Goal: Information Seeking & Learning: Learn about a topic

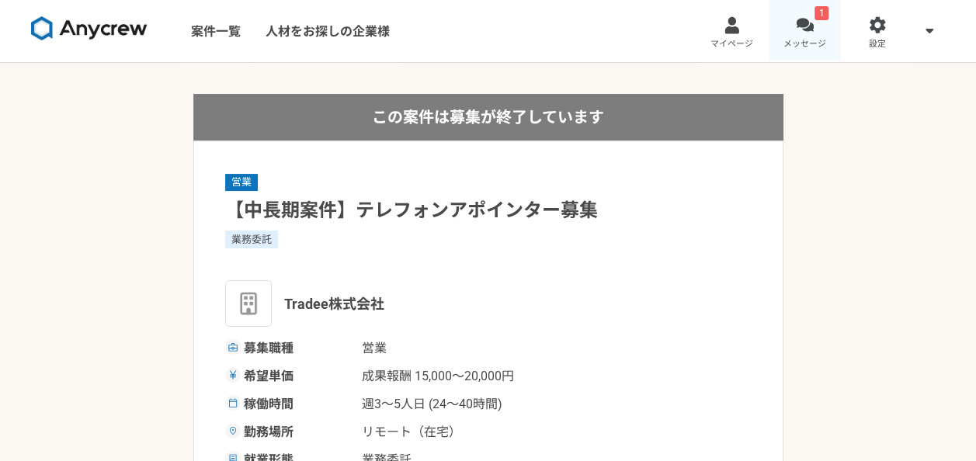
click at [809, 26] on div at bounding box center [805, 25] width 18 height 18
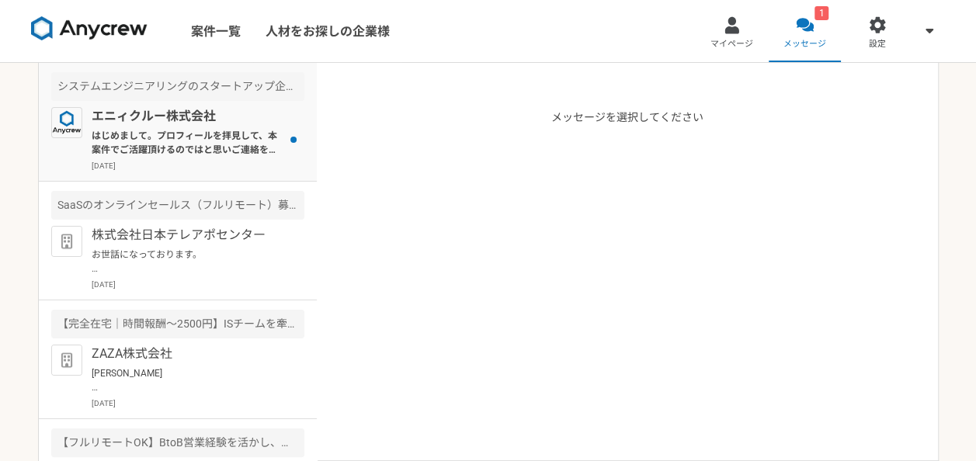
click at [204, 137] on p "はじめまして。プロフィールを拝見して、本案件でご活躍頂けるのではと思いご連絡を差し上げました。 案件ページの内容をご確認頂き、もし条件など合致されるようでした…" at bounding box center [188, 143] width 192 height 28
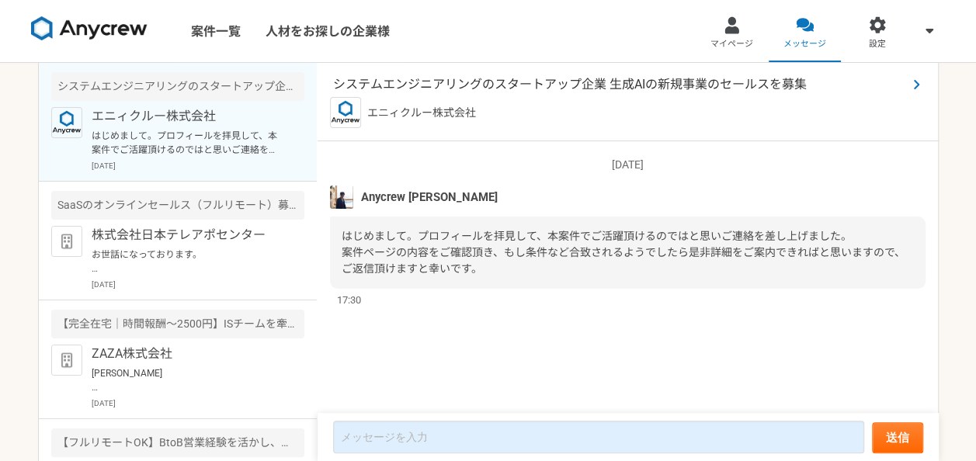
click at [551, 79] on span "システムエンジニアリングのスタートアップ企業 生成AIの新規事業のセールスを募集" at bounding box center [620, 84] width 574 height 19
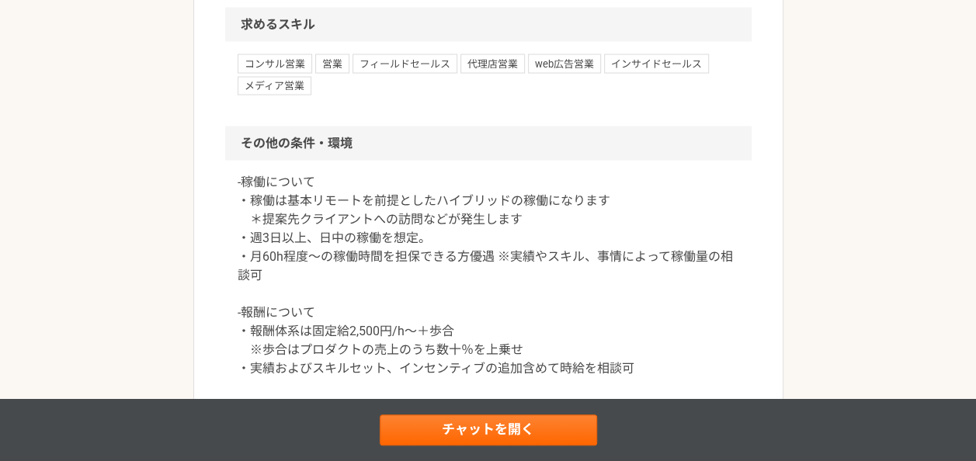
scroll to position [1553, 0]
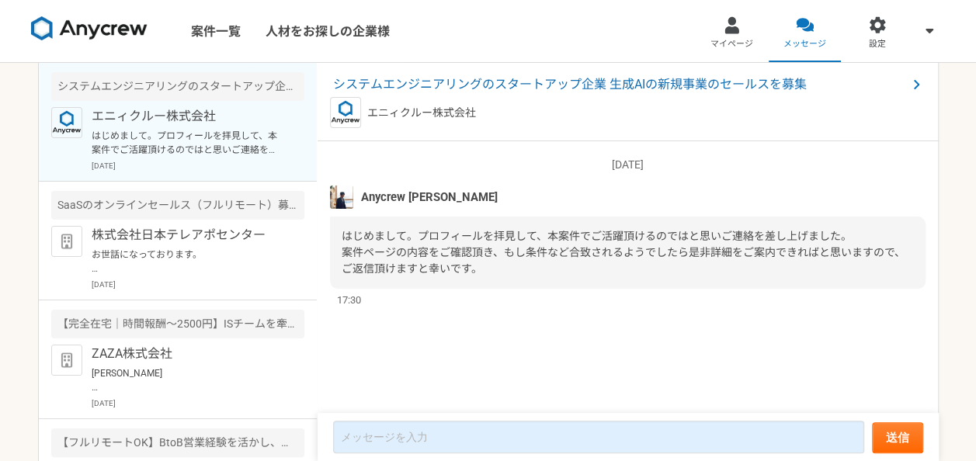
click at [109, 32] on img at bounding box center [89, 28] width 116 height 25
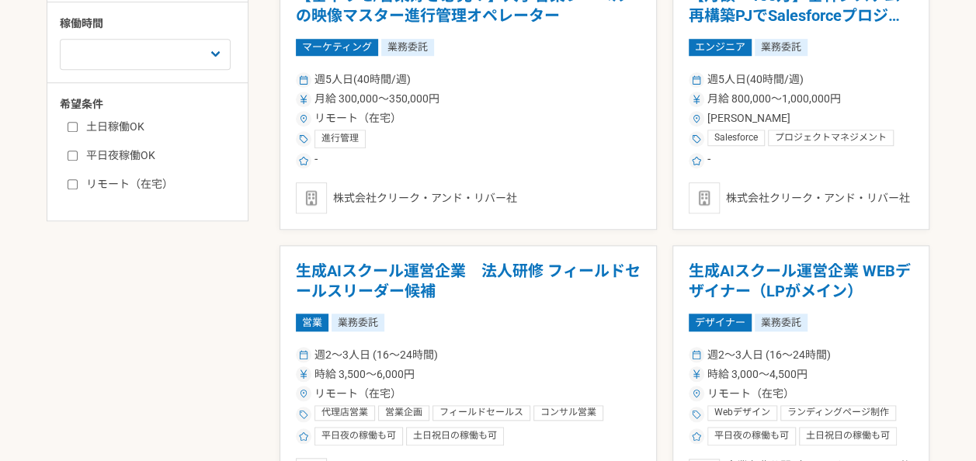
scroll to position [466, 0]
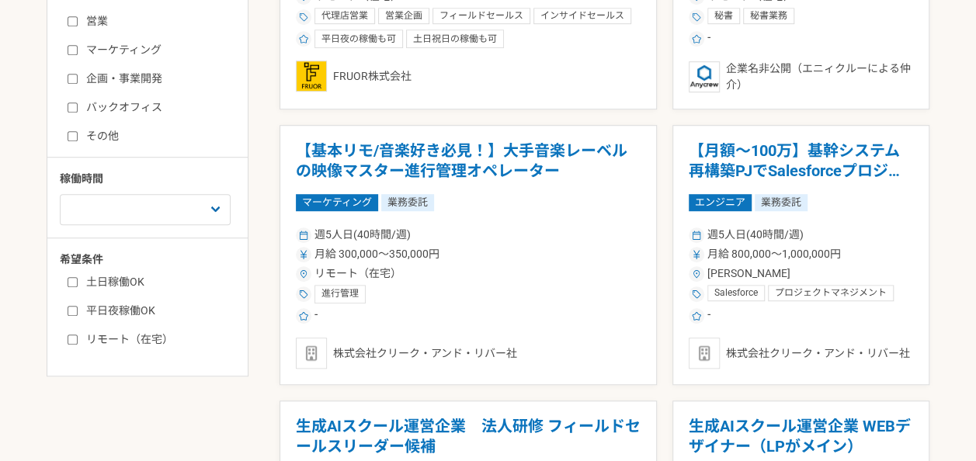
click at [70, 279] on input "土日稼働OK" at bounding box center [73, 282] width 10 height 10
checkbox input "true"
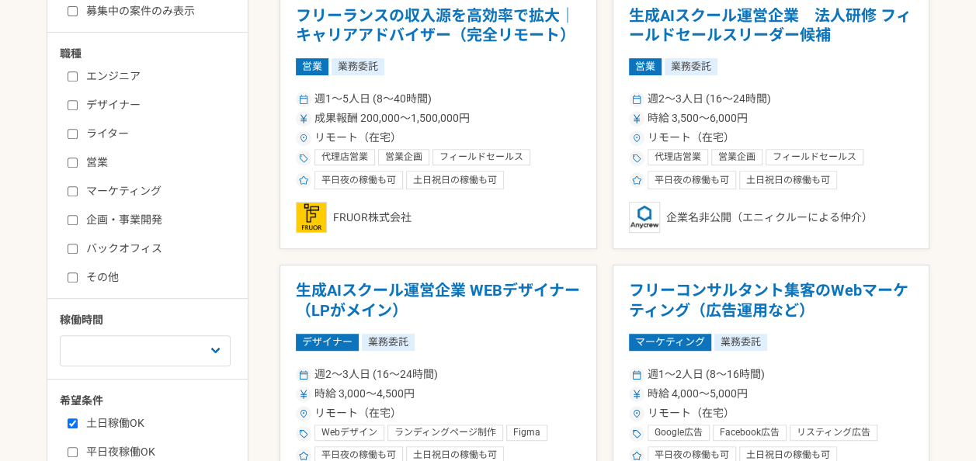
scroll to position [311, 0]
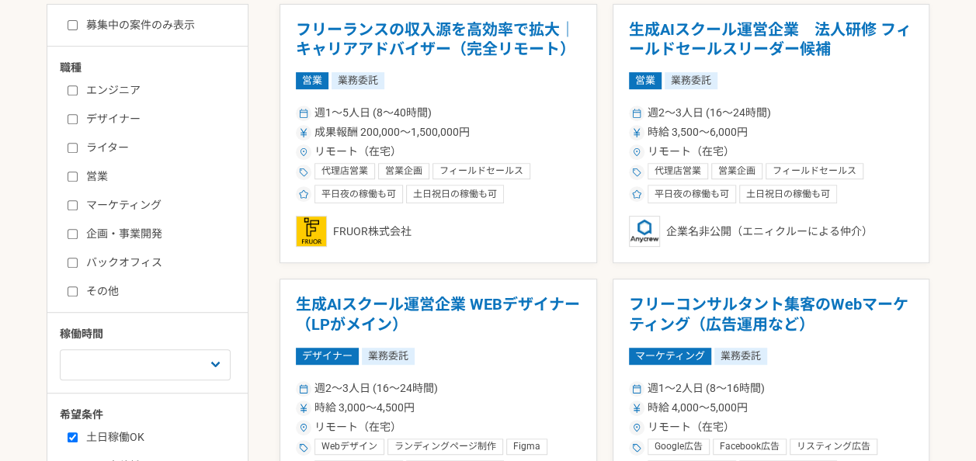
click at [68, 177] on input "営業" at bounding box center [73, 177] width 10 height 10
checkbox input "true"
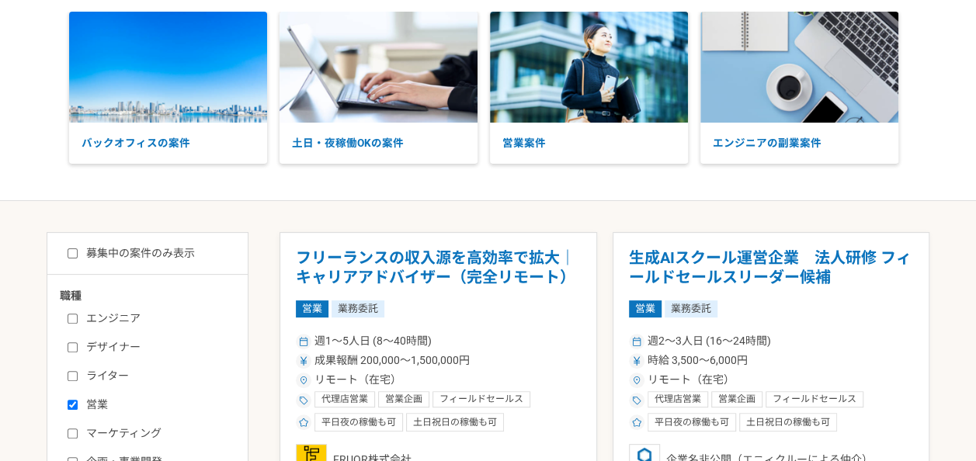
scroll to position [78, 0]
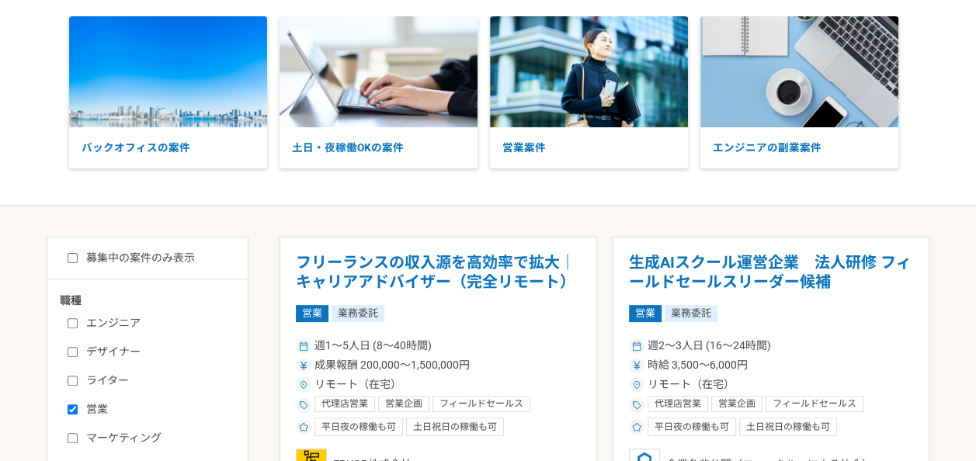
click at [75, 261] on input "募集中の案件のみ表示" at bounding box center [73, 258] width 10 height 10
checkbox input "true"
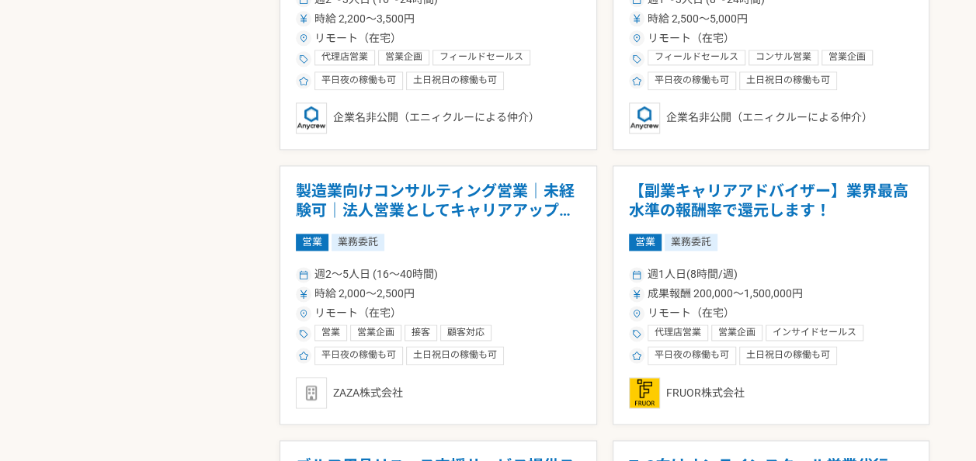
scroll to position [972, 0]
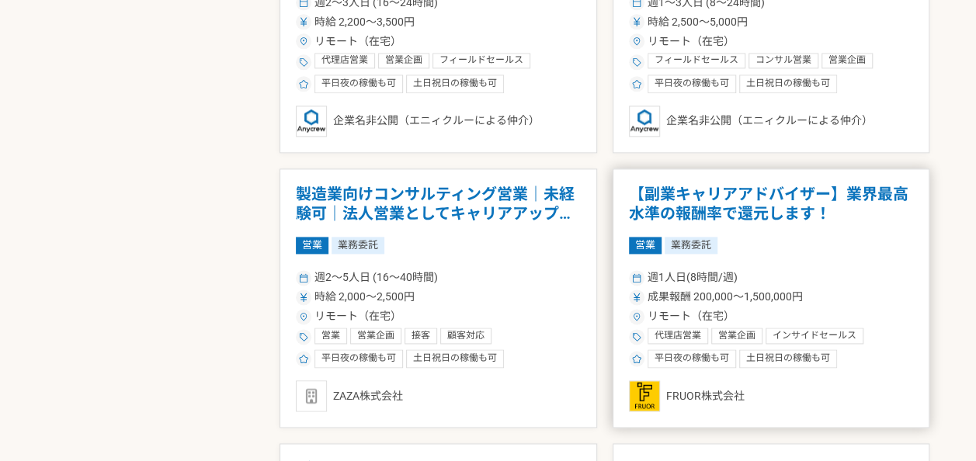
click at [770, 203] on h1 "【副業キャリアアドバイザー】業界最高水準の報酬率で還元します！" at bounding box center [771, 205] width 285 height 40
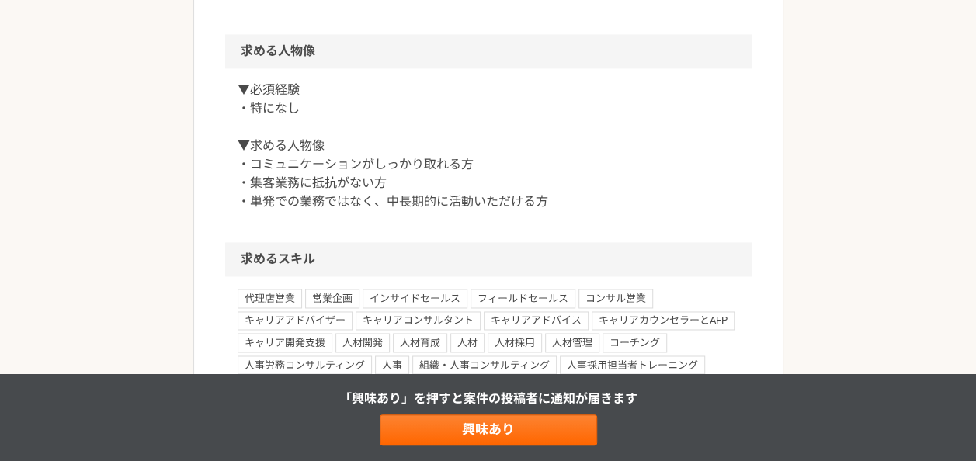
scroll to position [932, 0]
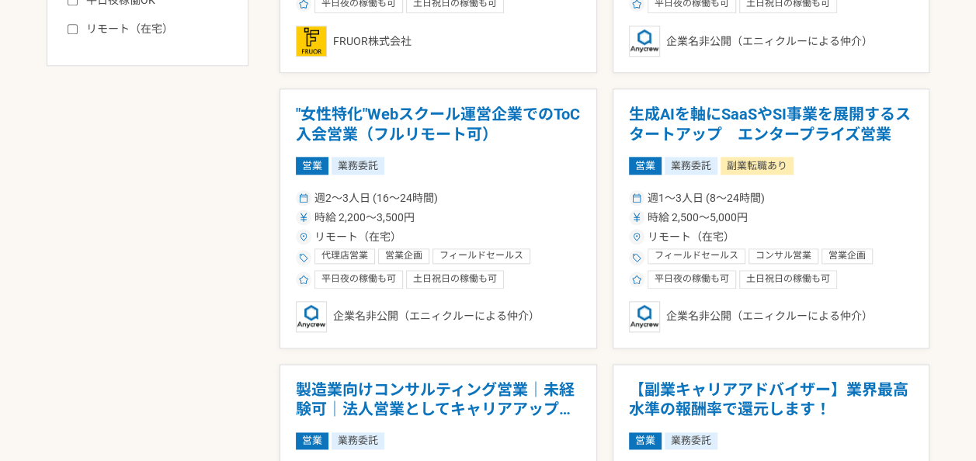
scroll to position [621, 0]
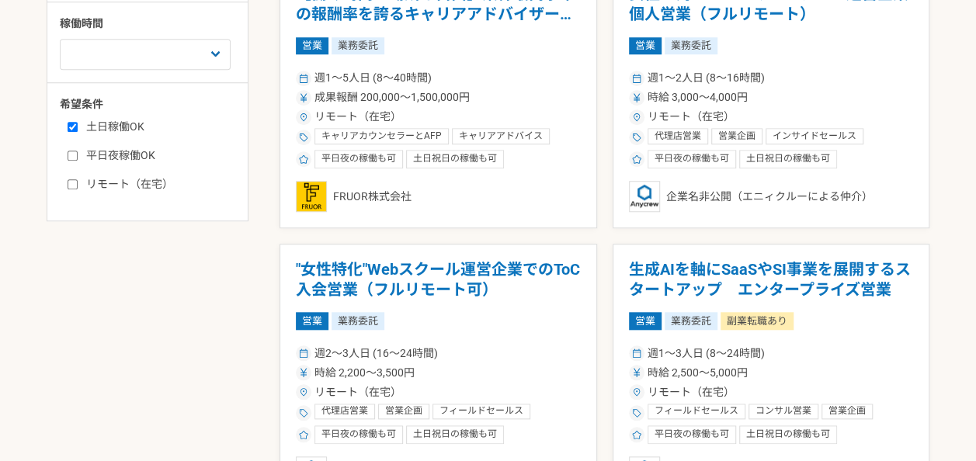
click at [71, 127] on input "土日稼働OK" at bounding box center [73, 127] width 10 height 10
checkbox input "false"
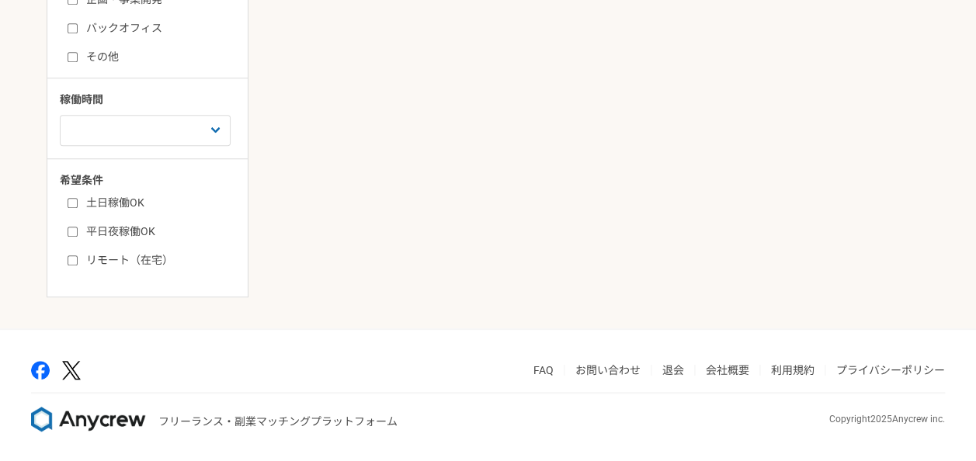
scroll to position [621, 0]
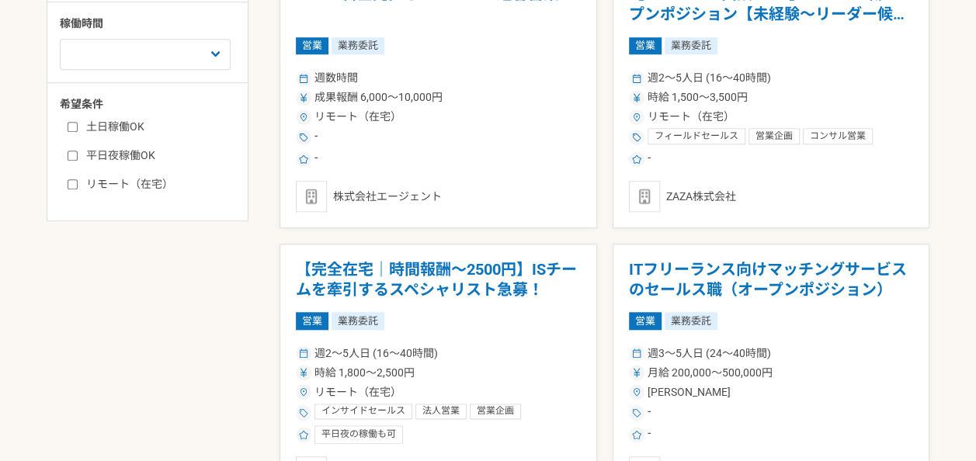
click at [71, 155] on input "平日夜稼働OK" at bounding box center [73, 156] width 10 height 10
checkbox input "true"
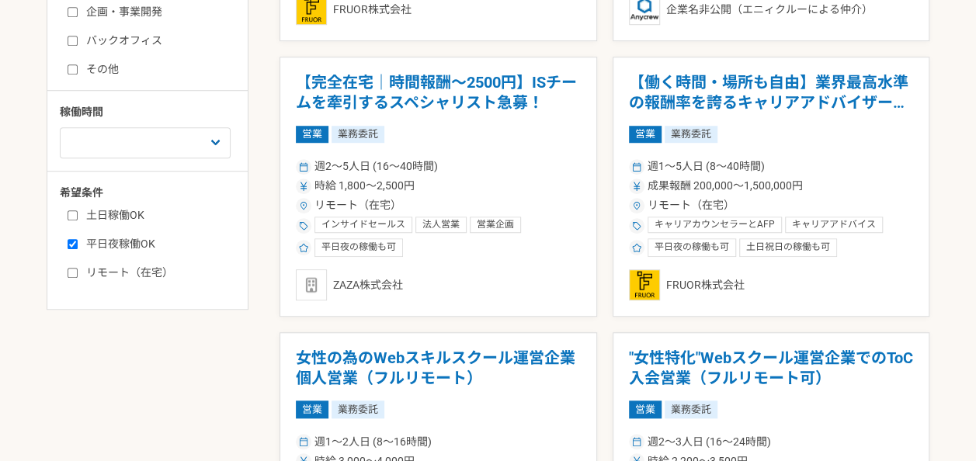
scroll to position [466, 0]
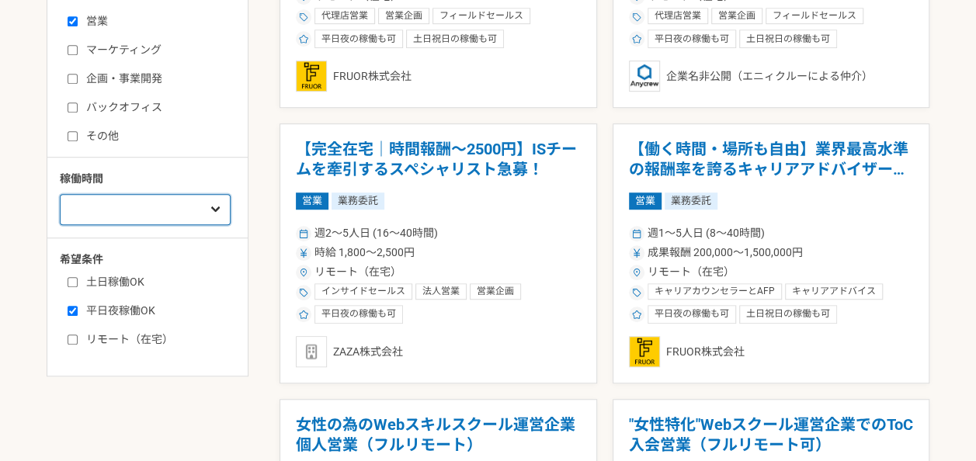
click at [217, 202] on select "週1人日（8時間）以下 週2人日（16時間）以下 週3人日（24時間）以下 週4人日（32時間）以下 週5人日（40時間）以下" at bounding box center [145, 209] width 171 height 31
select select "2"
click at [60, 194] on select "週1人日（8時間）以下 週2人日（16時間）以下 週3人日（24時間）以下 週4人日（32時間）以下 週5人日（40時間）以下" at bounding box center [145, 209] width 171 height 31
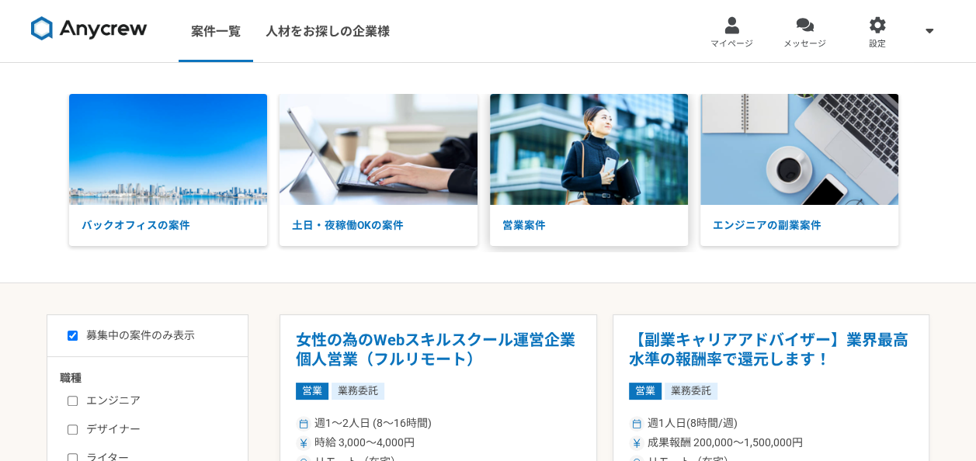
click at [533, 225] on p "営業案件" at bounding box center [589, 225] width 198 height 40
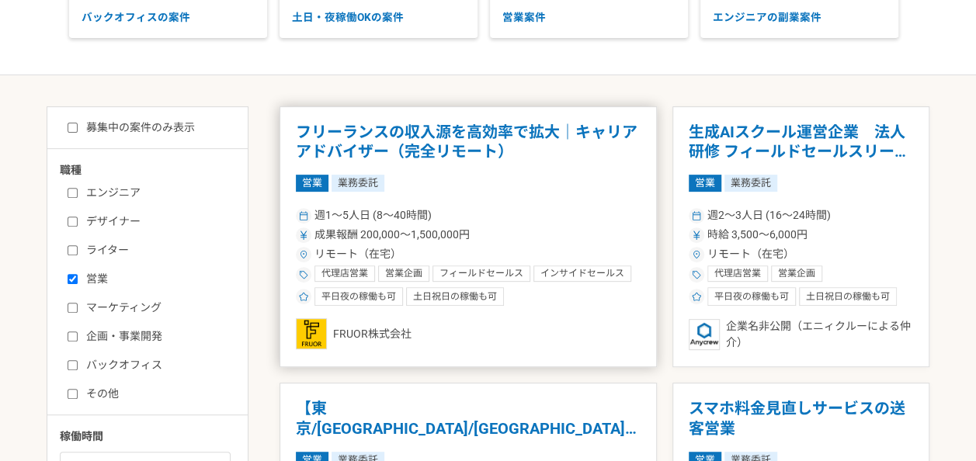
scroll to position [311, 0]
